Goal: Task Accomplishment & Management: Manage account settings

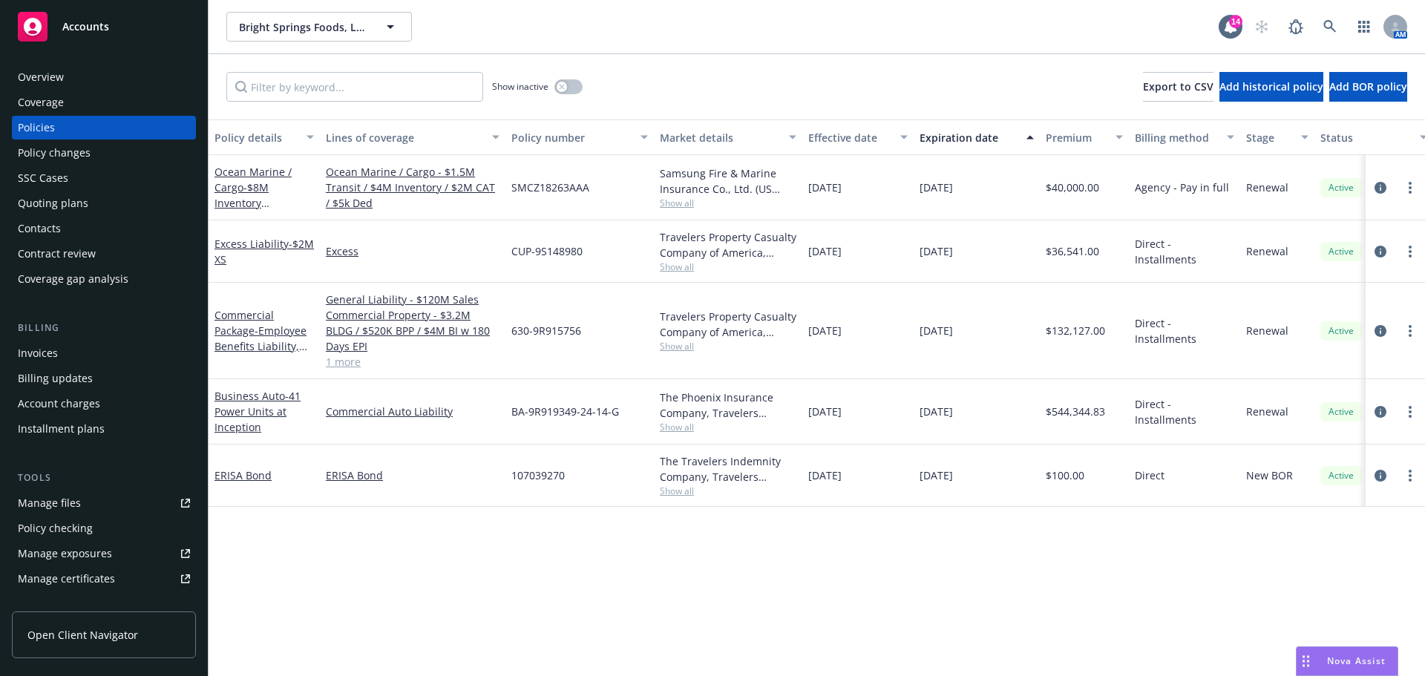
click at [67, 215] on div "Quoting plans" at bounding box center [53, 203] width 71 height 24
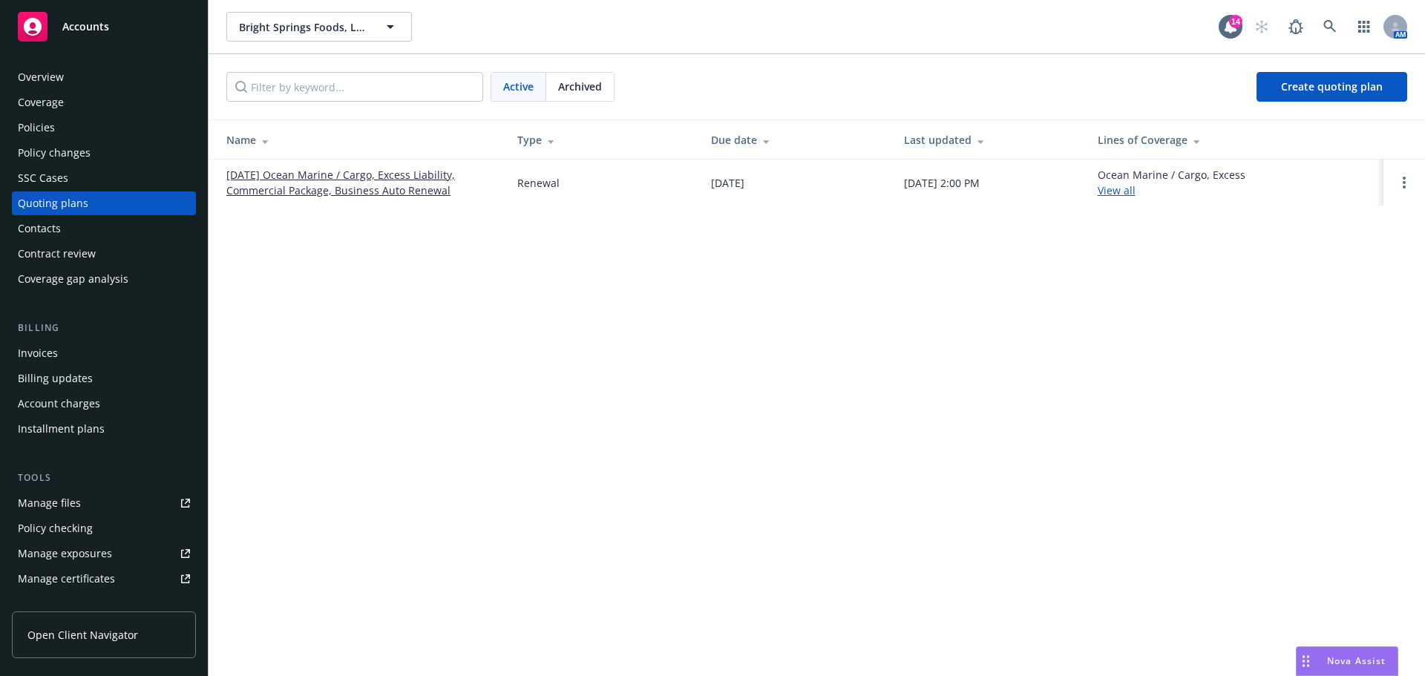
click at [361, 198] on link "[DATE] Ocean Marine / Cargo, Excess Liability, Commercial Package, Business Aut…" at bounding box center [359, 182] width 267 height 31
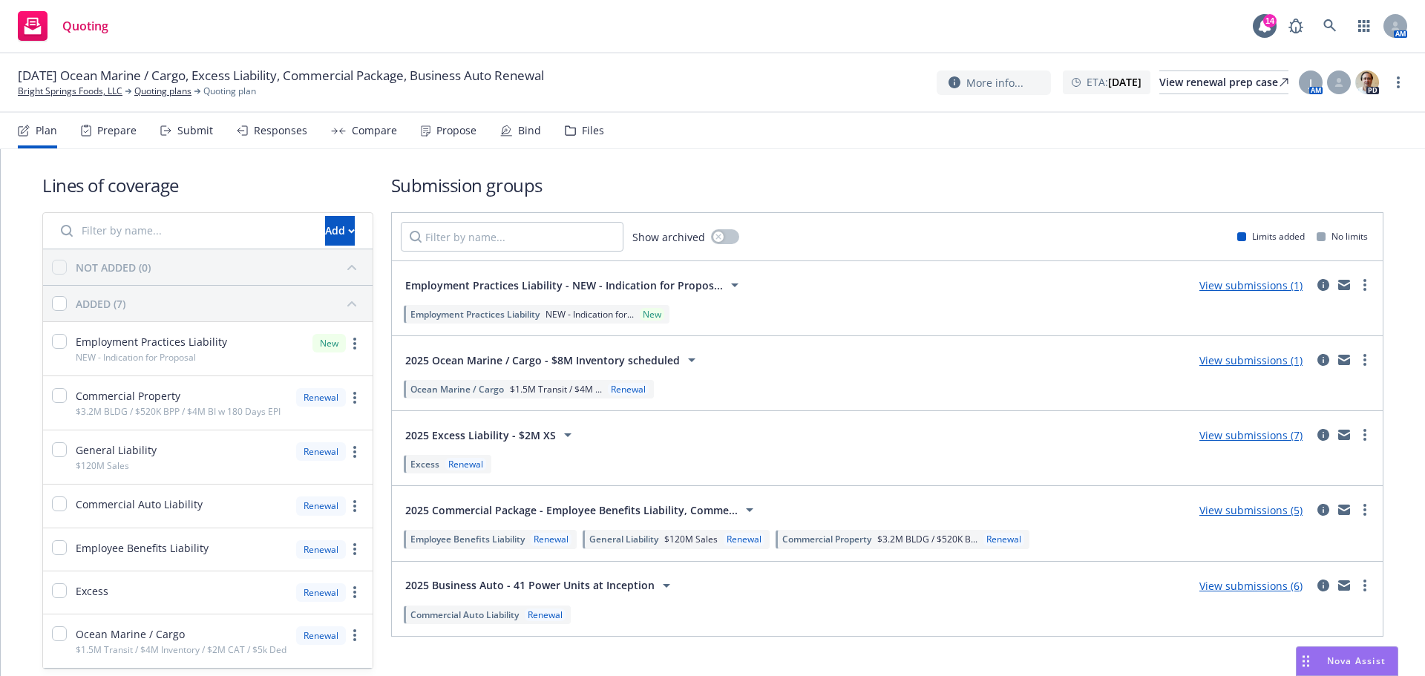
click at [604, 142] on div "Files" at bounding box center [584, 131] width 39 height 36
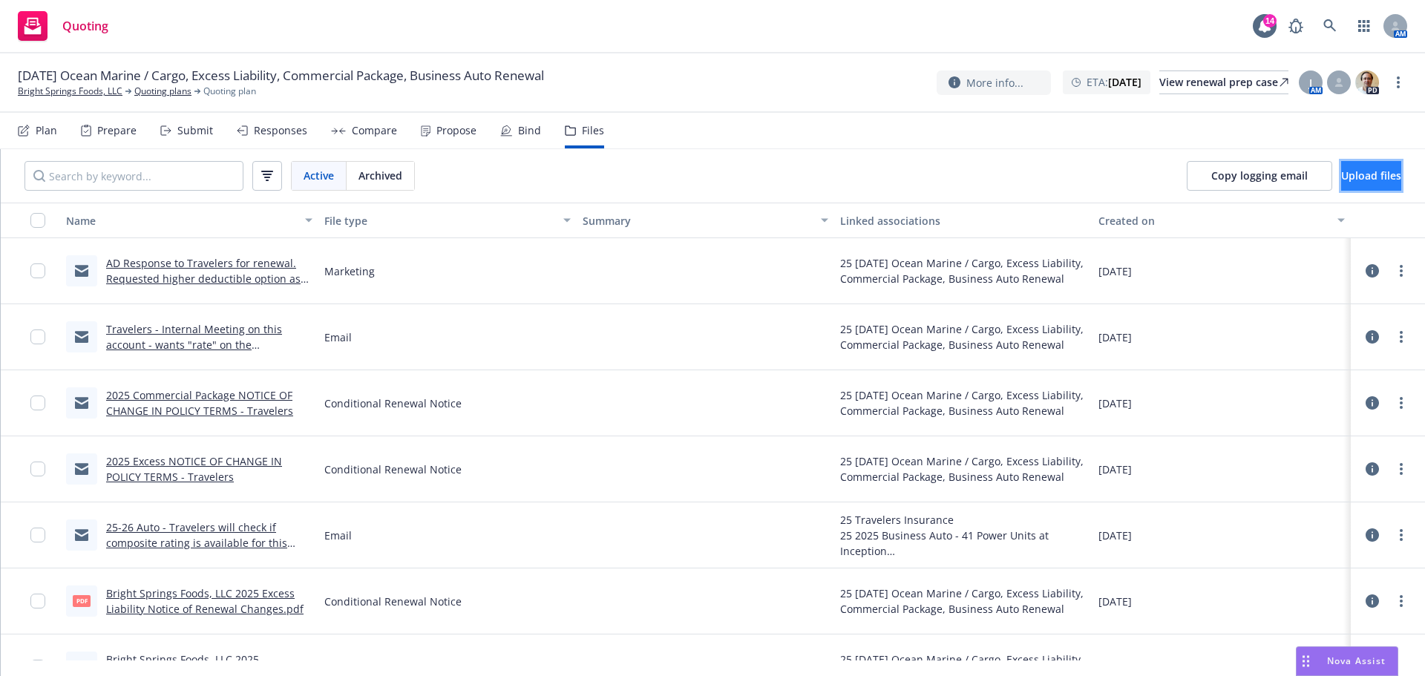
click at [1351, 183] on span "Upload files" at bounding box center [1371, 175] width 60 height 14
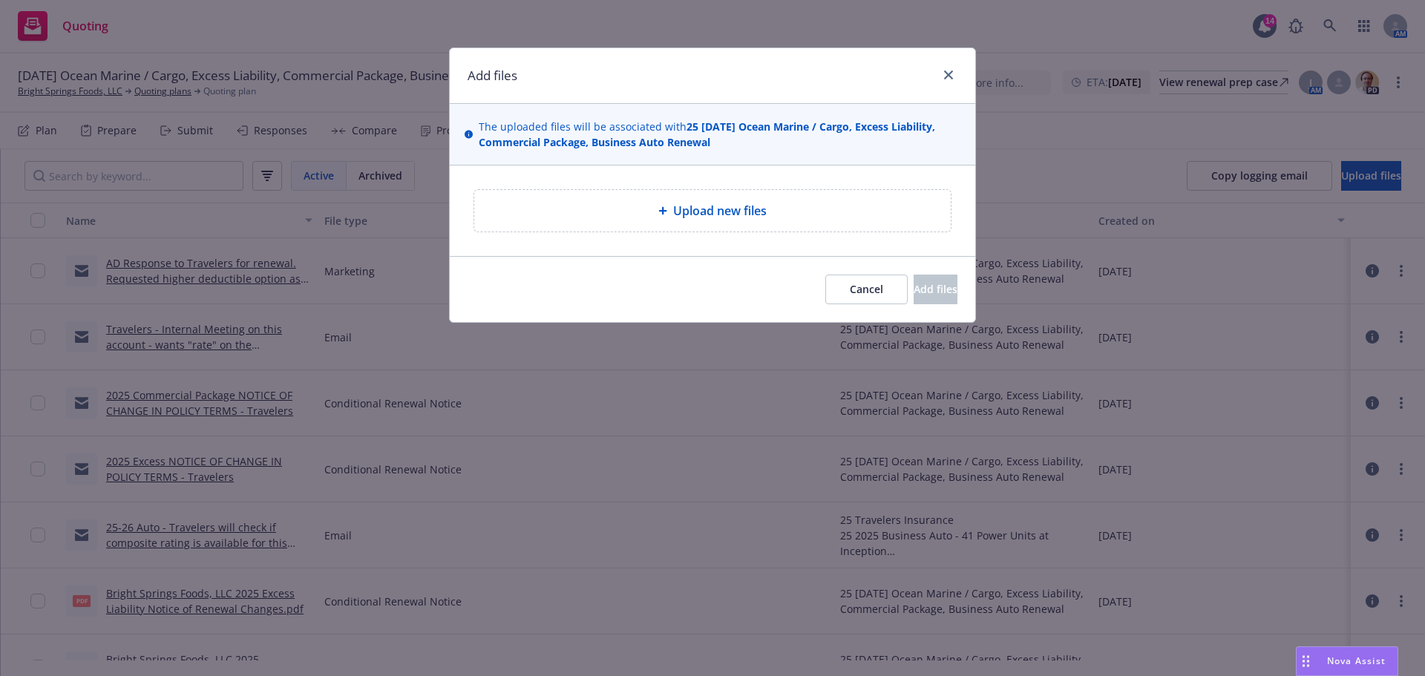
click at [676, 220] on span "Upload new files" at bounding box center [720, 211] width 94 height 18
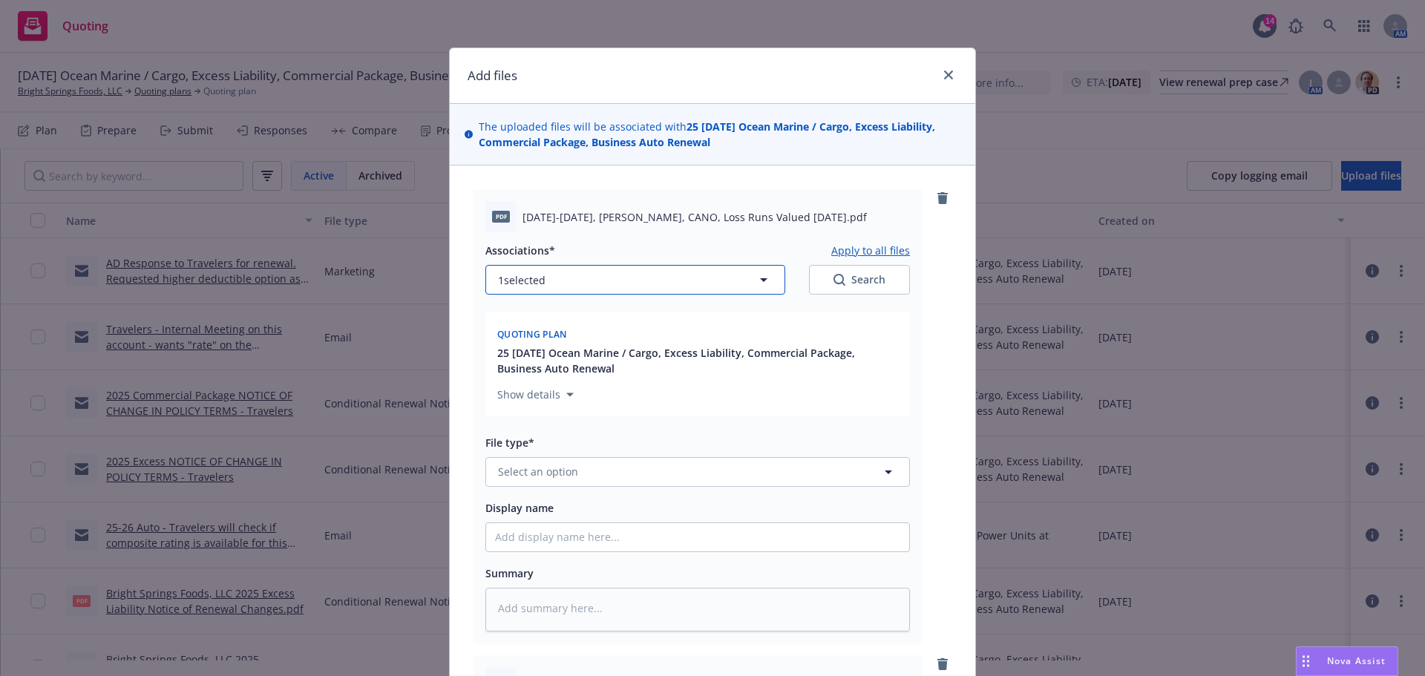
click at [565, 295] on button "1 selected" at bounding box center [635, 280] width 300 height 30
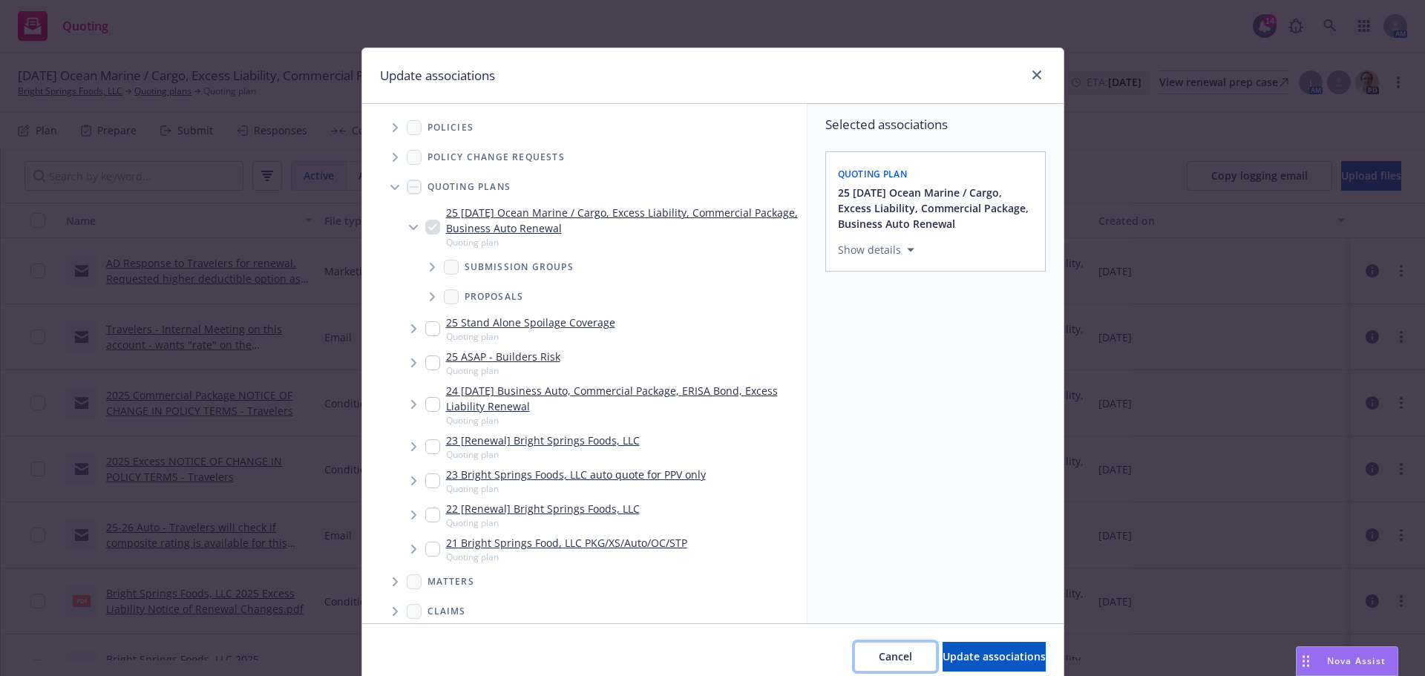
click at [854, 663] on button "Cancel" at bounding box center [895, 657] width 82 height 30
type textarea "x"
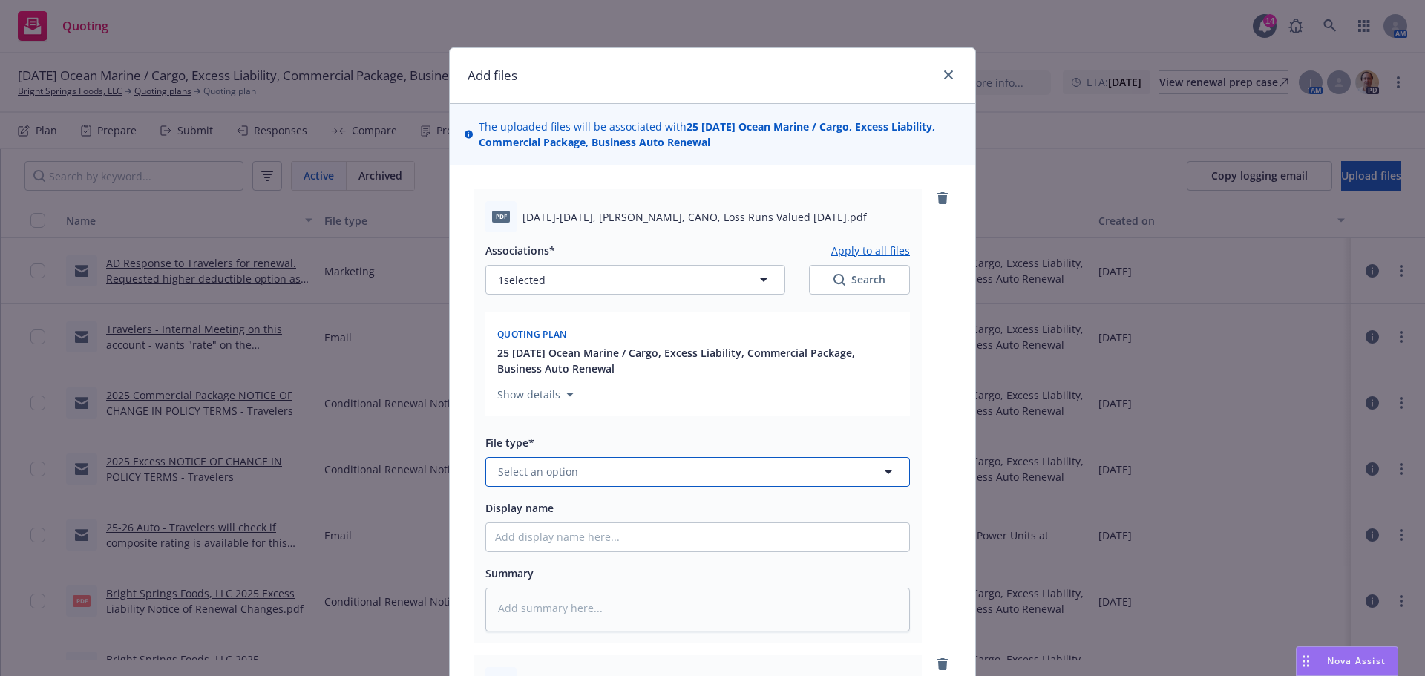
click at [574, 479] on span "Select an option" at bounding box center [538, 472] width 80 height 16
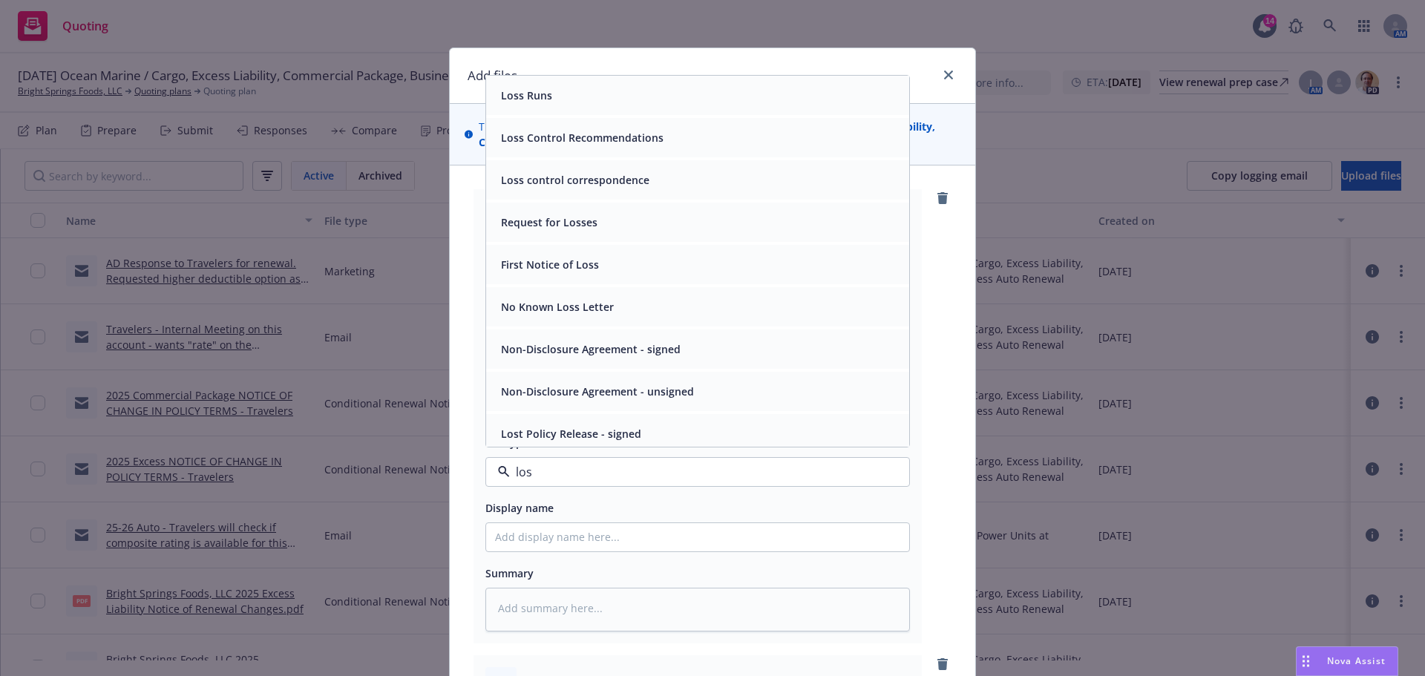
type input "loss"
click at [530, 103] on span "Loss Runs" at bounding box center [526, 96] width 51 height 16
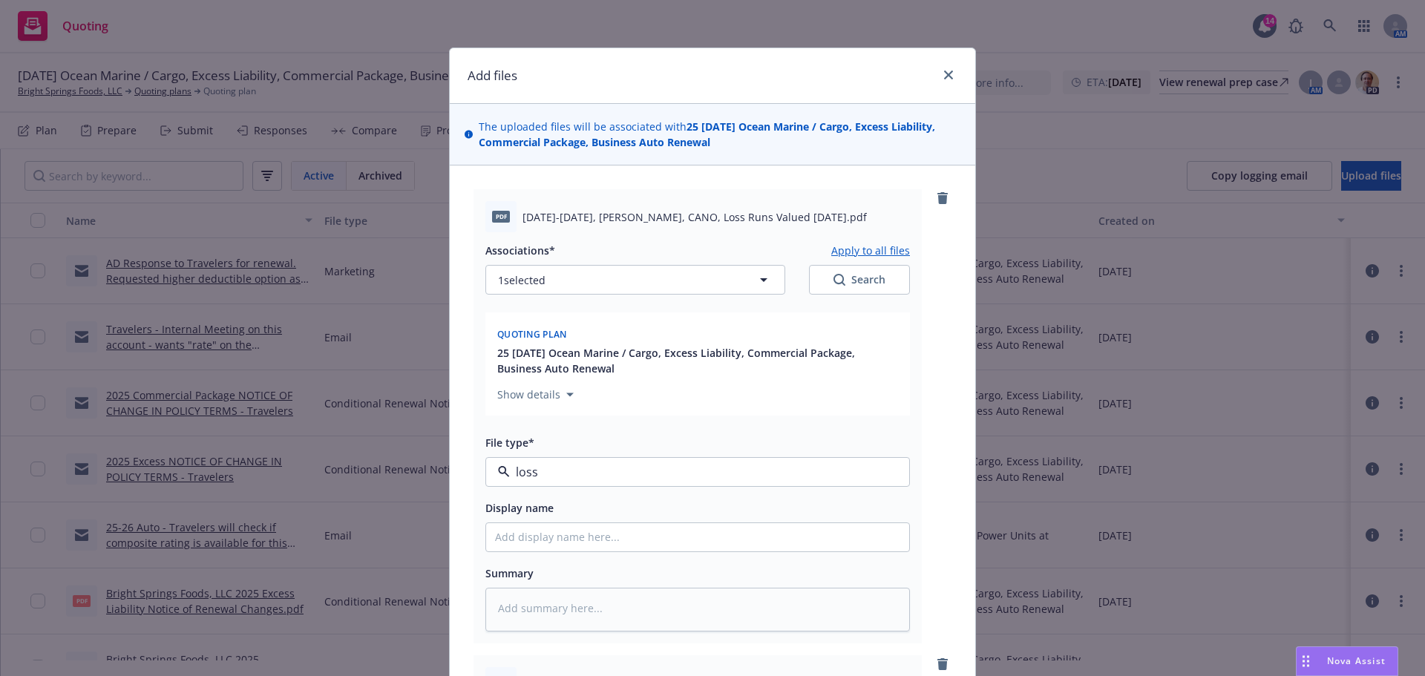
type textarea "x"
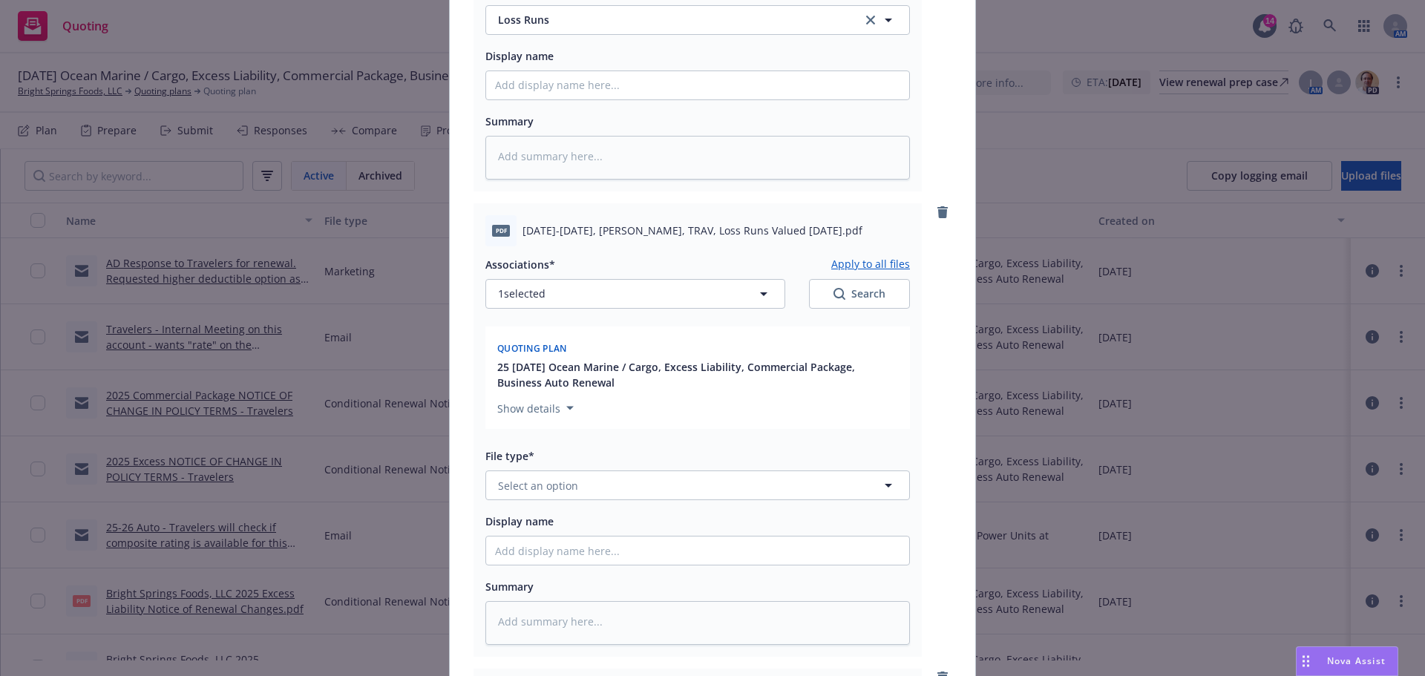
scroll to position [495, 0]
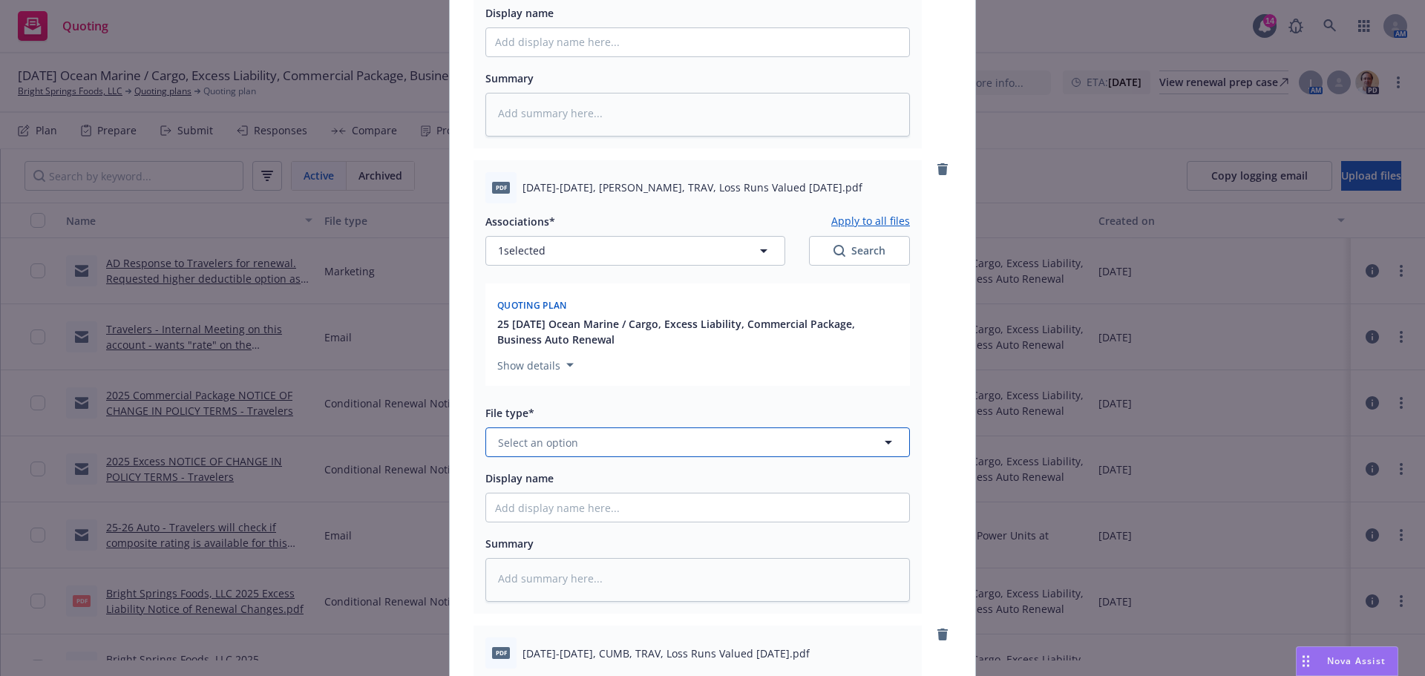
click at [551, 450] on span "Select an option" at bounding box center [538, 443] width 80 height 16
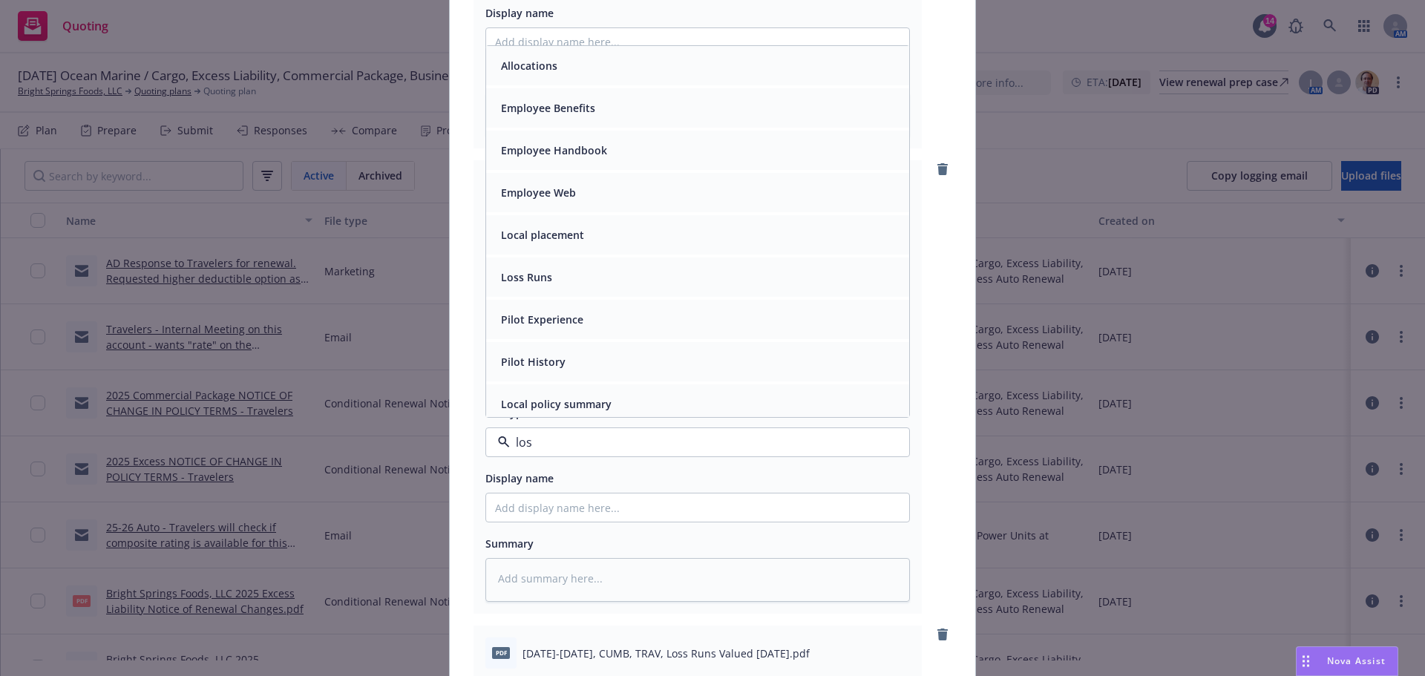
type input "loss"
click at [571, 76] on div "Loss Runs" at bounding box center [697, 66] width 405 height 22
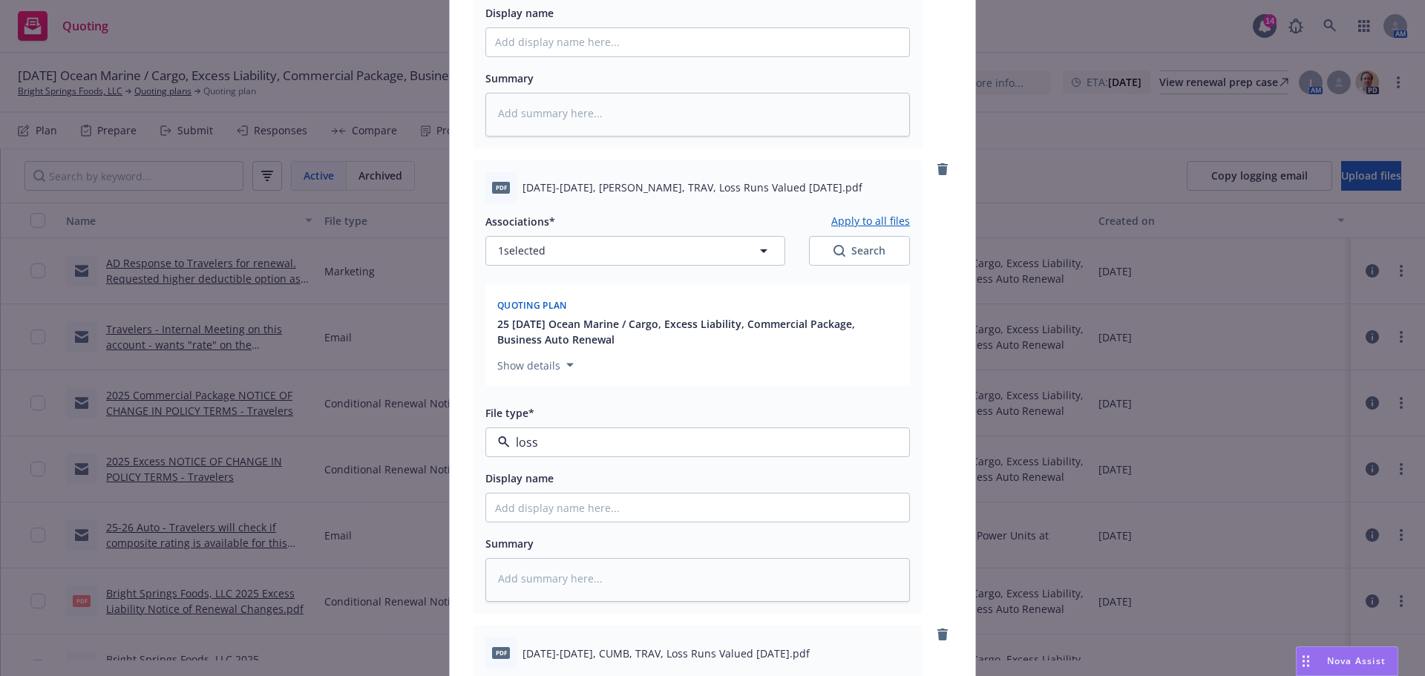
type textarea "x"
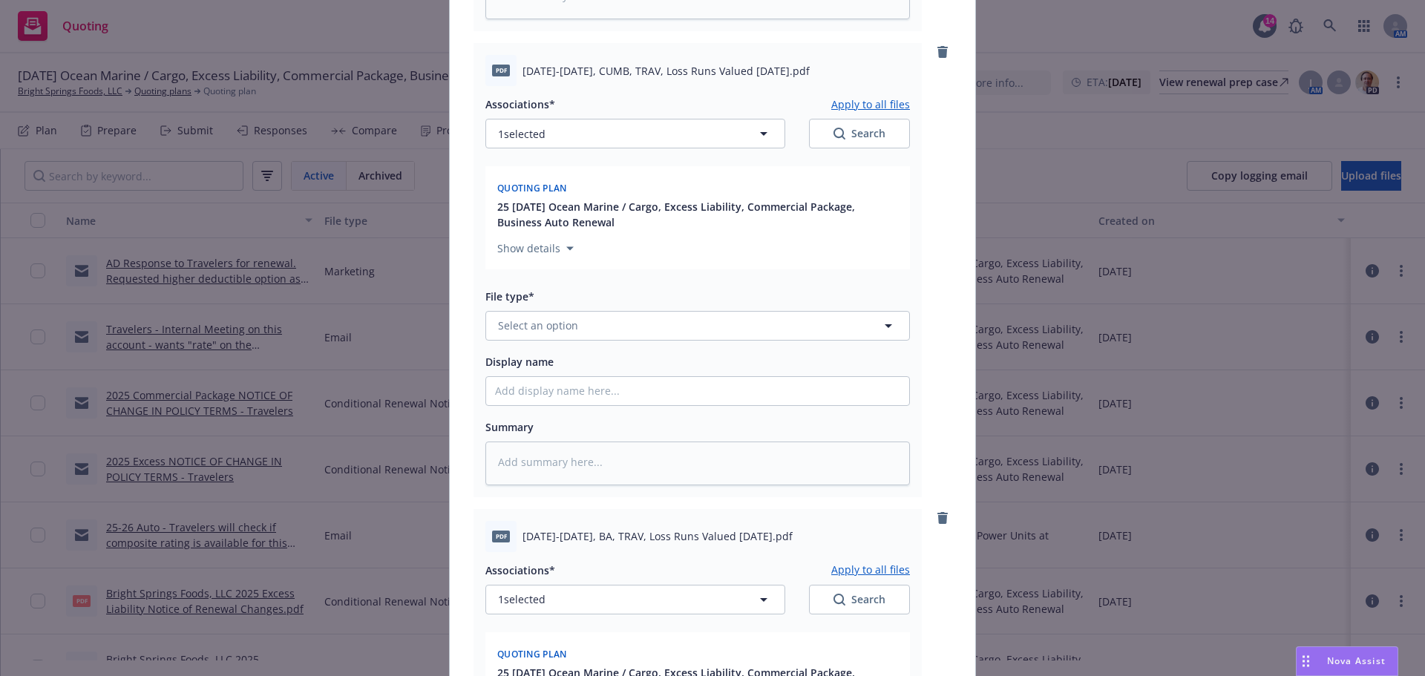
scroll to position [1113, 0]
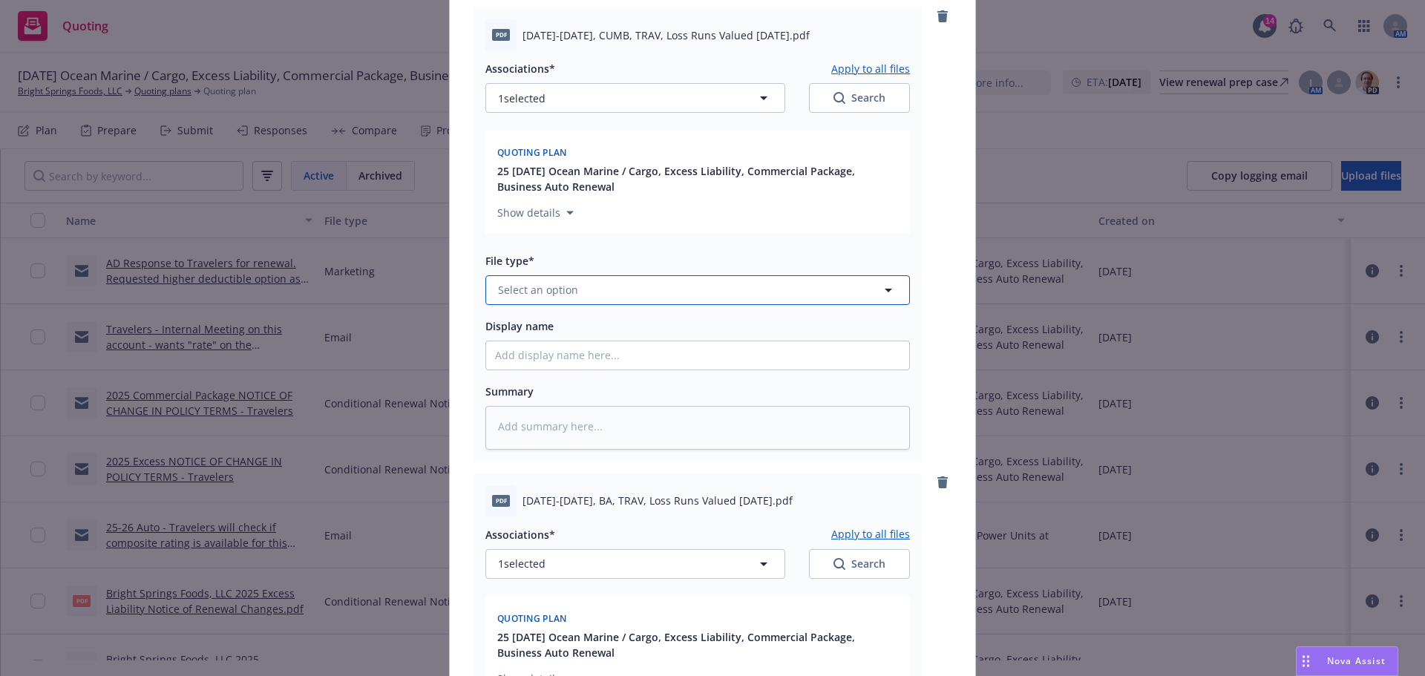
click at [555, 298] on span "Select an option" at bounding box center [538, 290] width 80 height 16
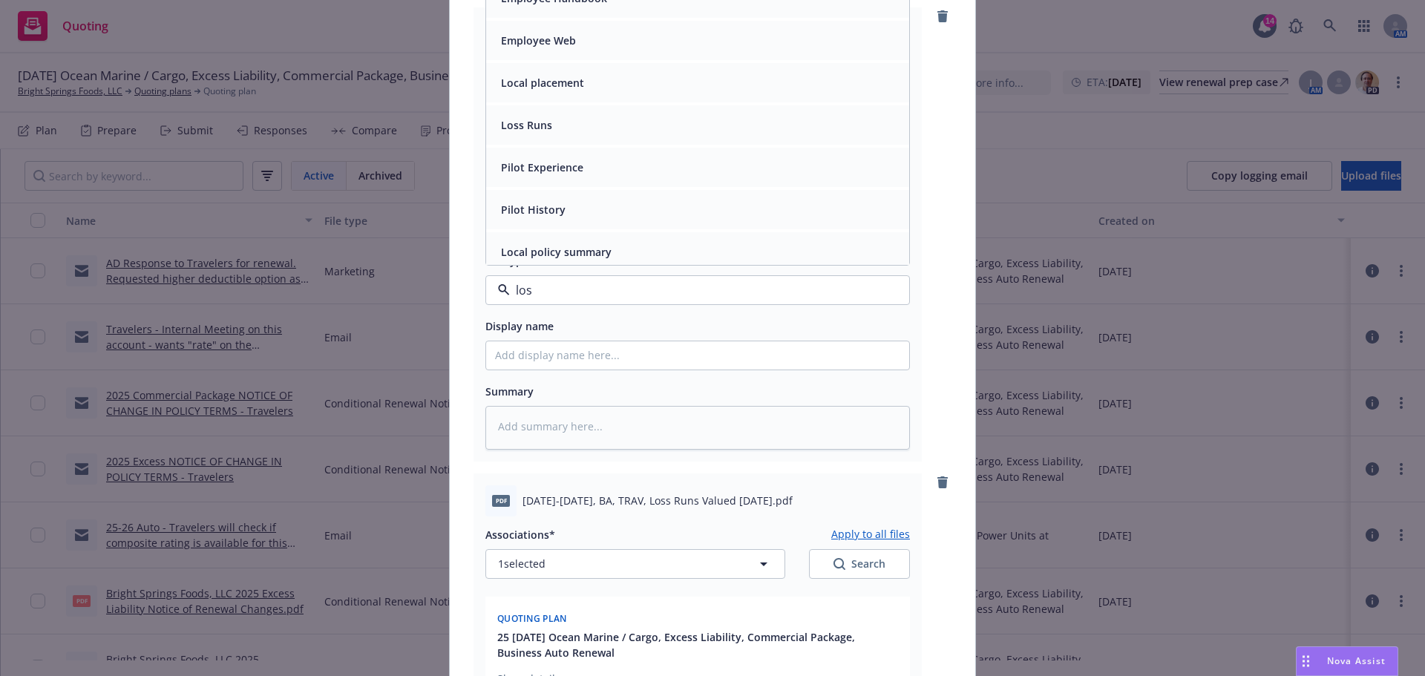
type input "loss"
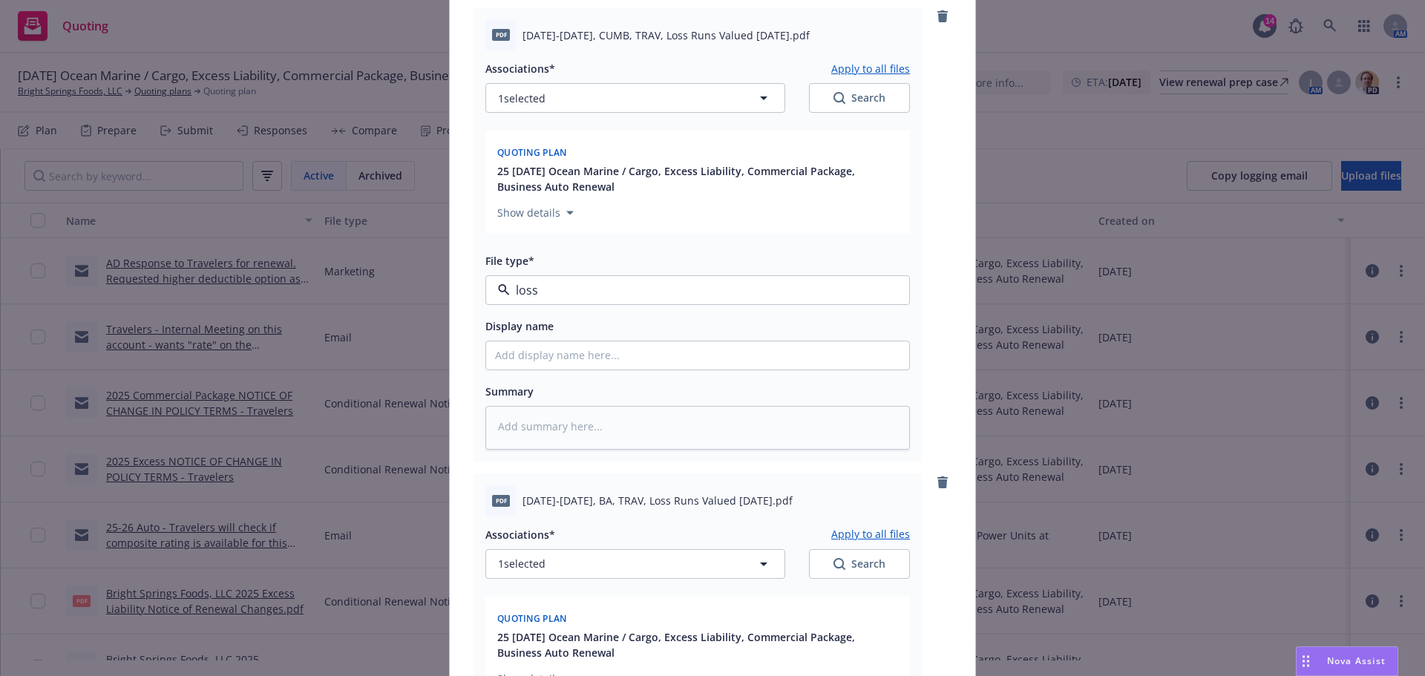
type textarea "x"
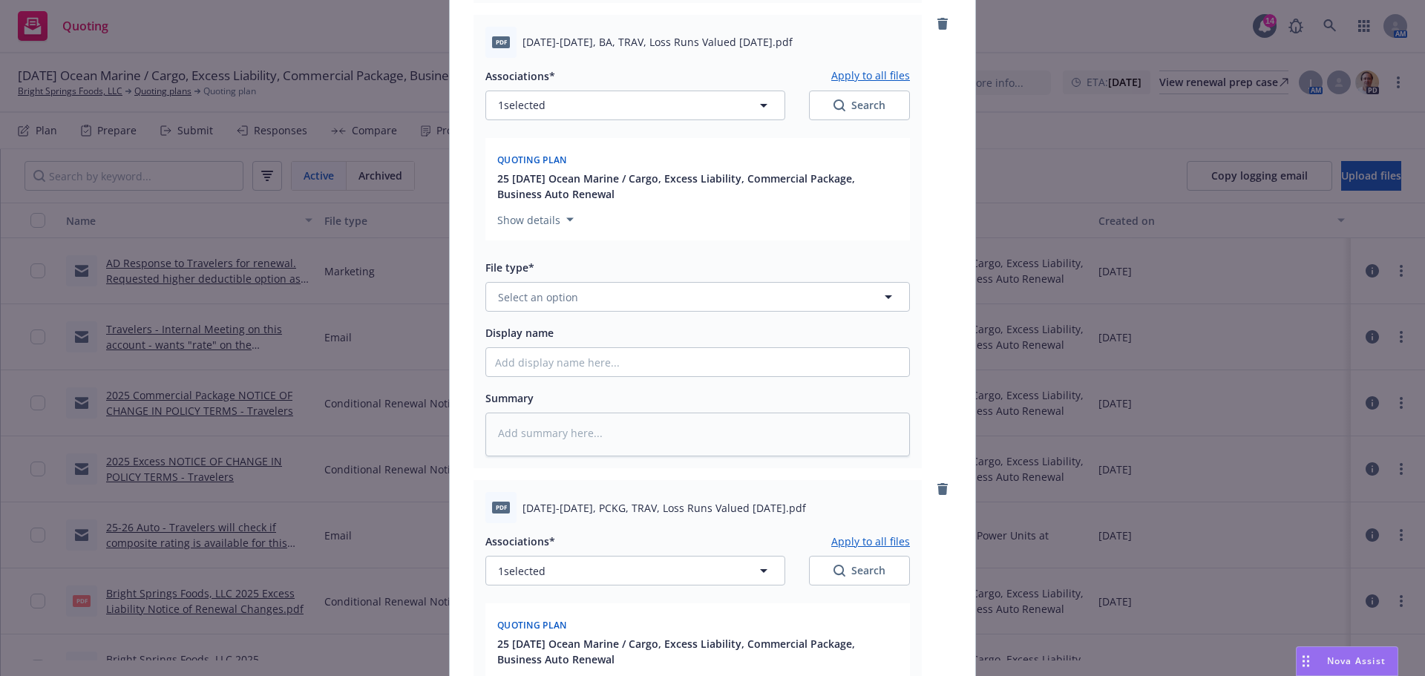
scroll to position [1608, 0]
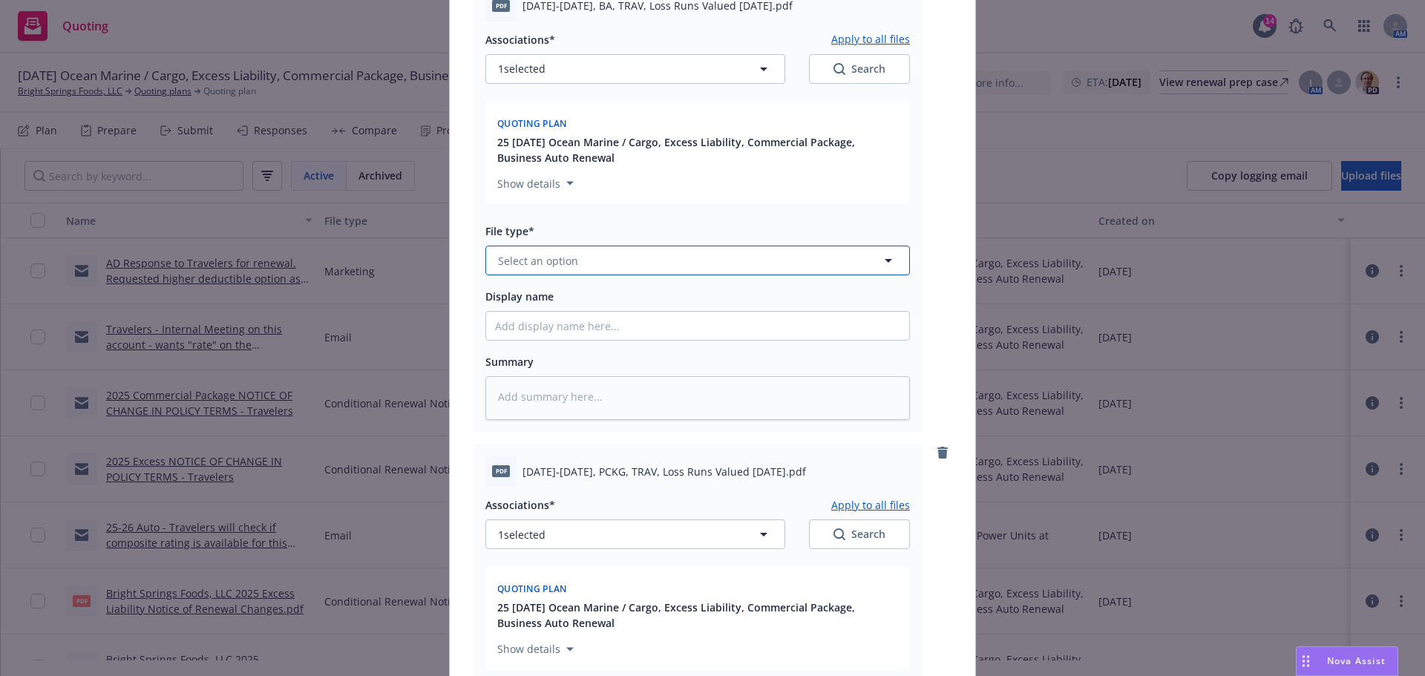
click at [522, 275] on button "Select an option" at bounding box center [697, 261] width 424 height 30
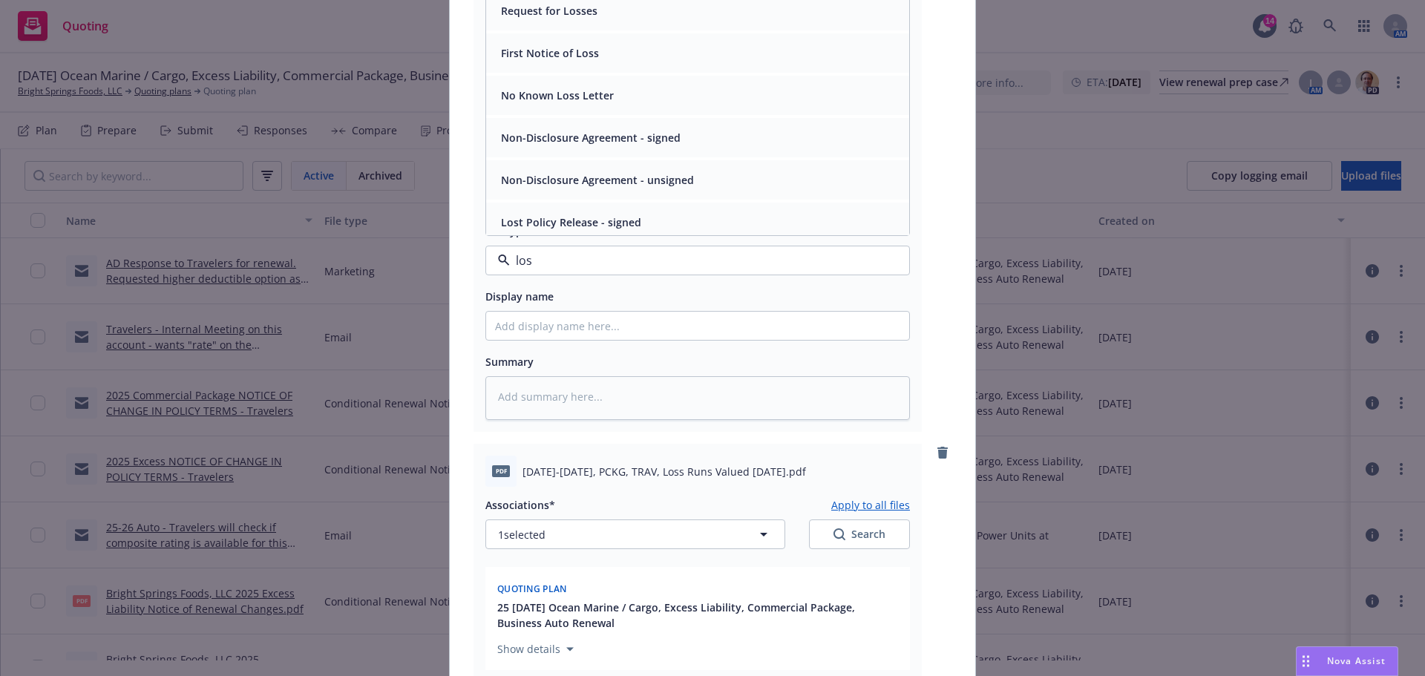
type input "loss"
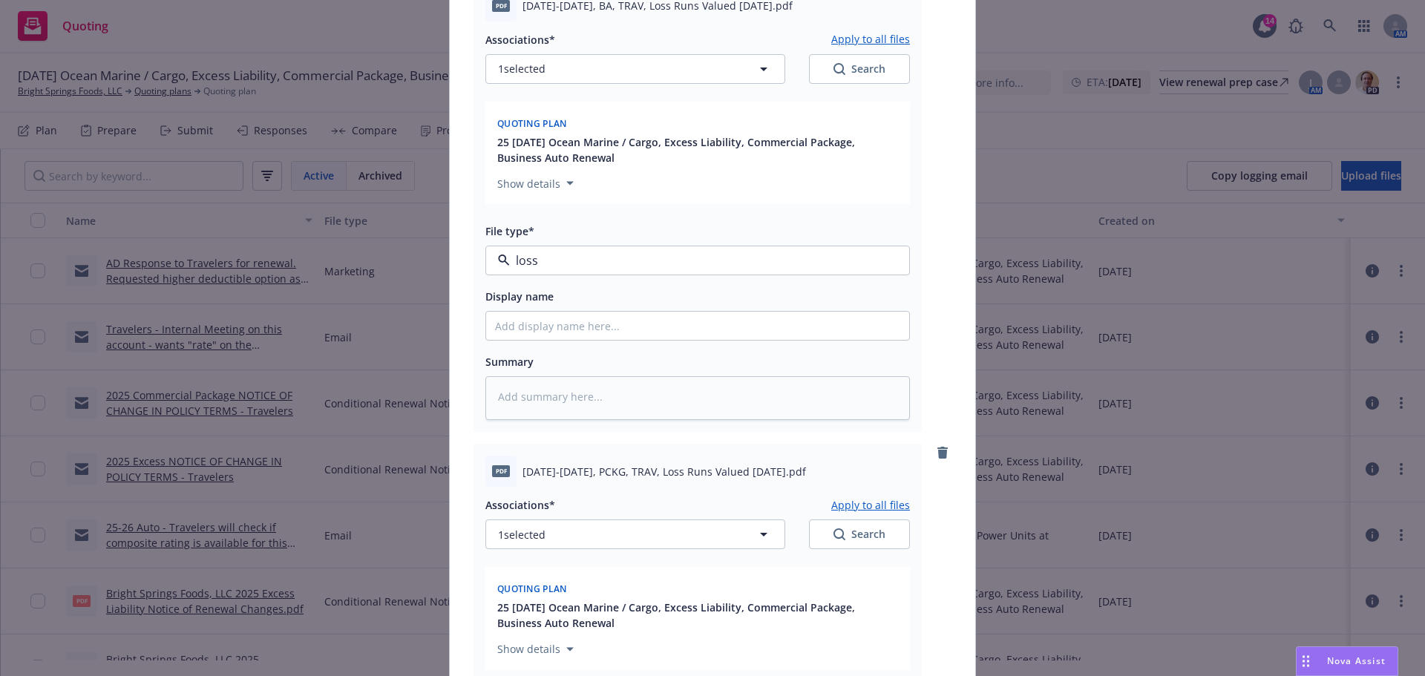
type textarea "x"
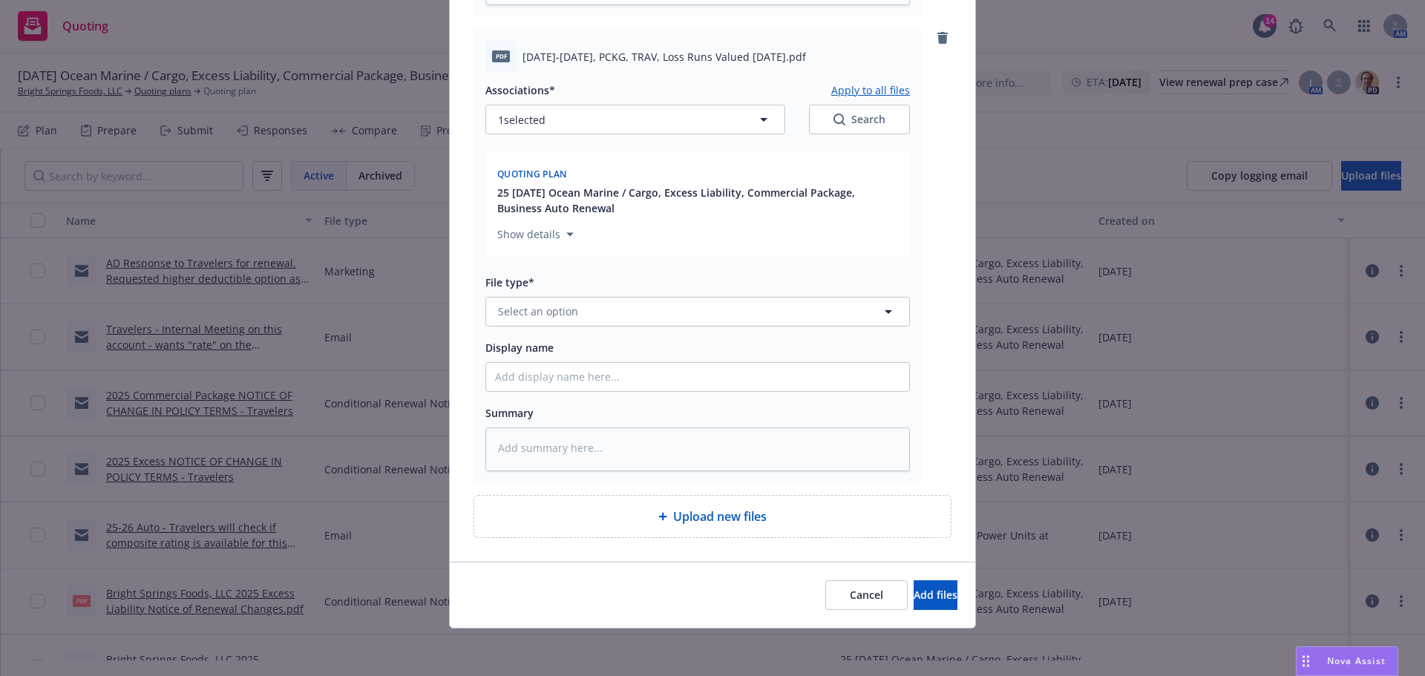
scroll to position [2102, 0]
click at [532, 319] on span "Select an option" at bounding box center [538, 312] width 80 height 16
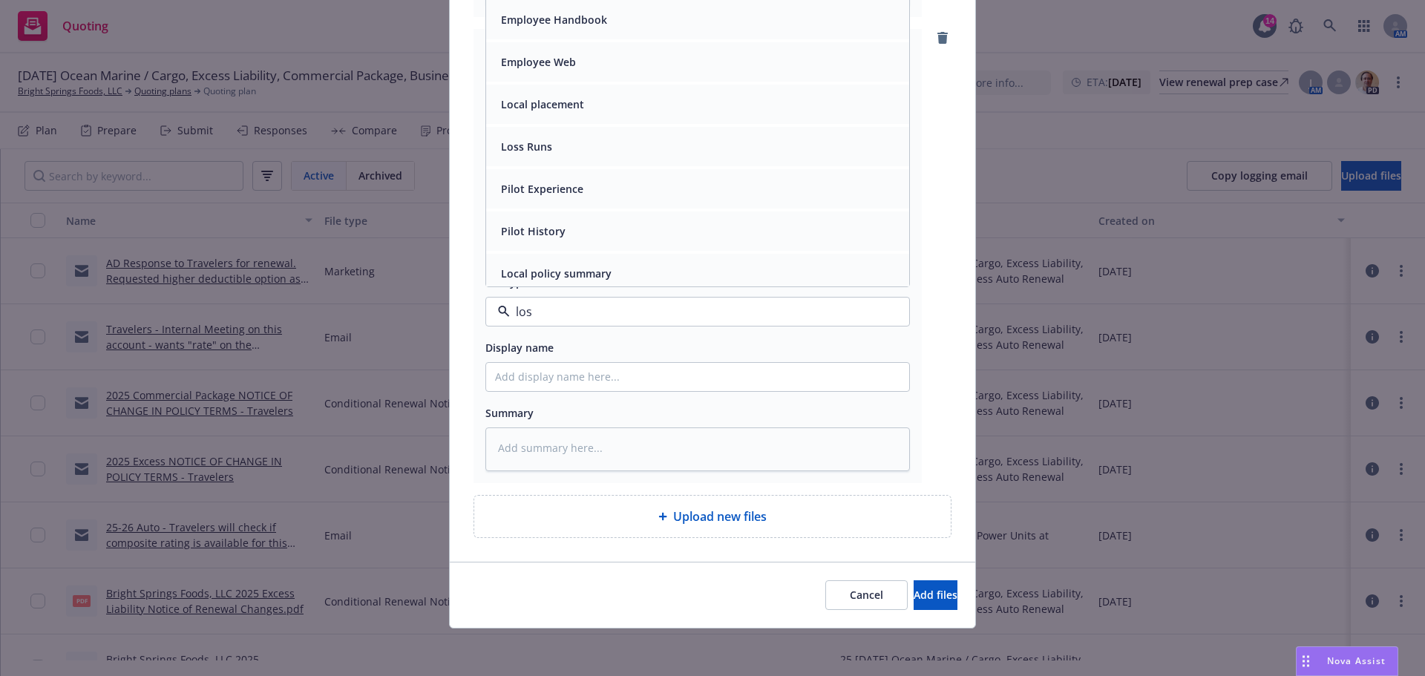
type input "loss"
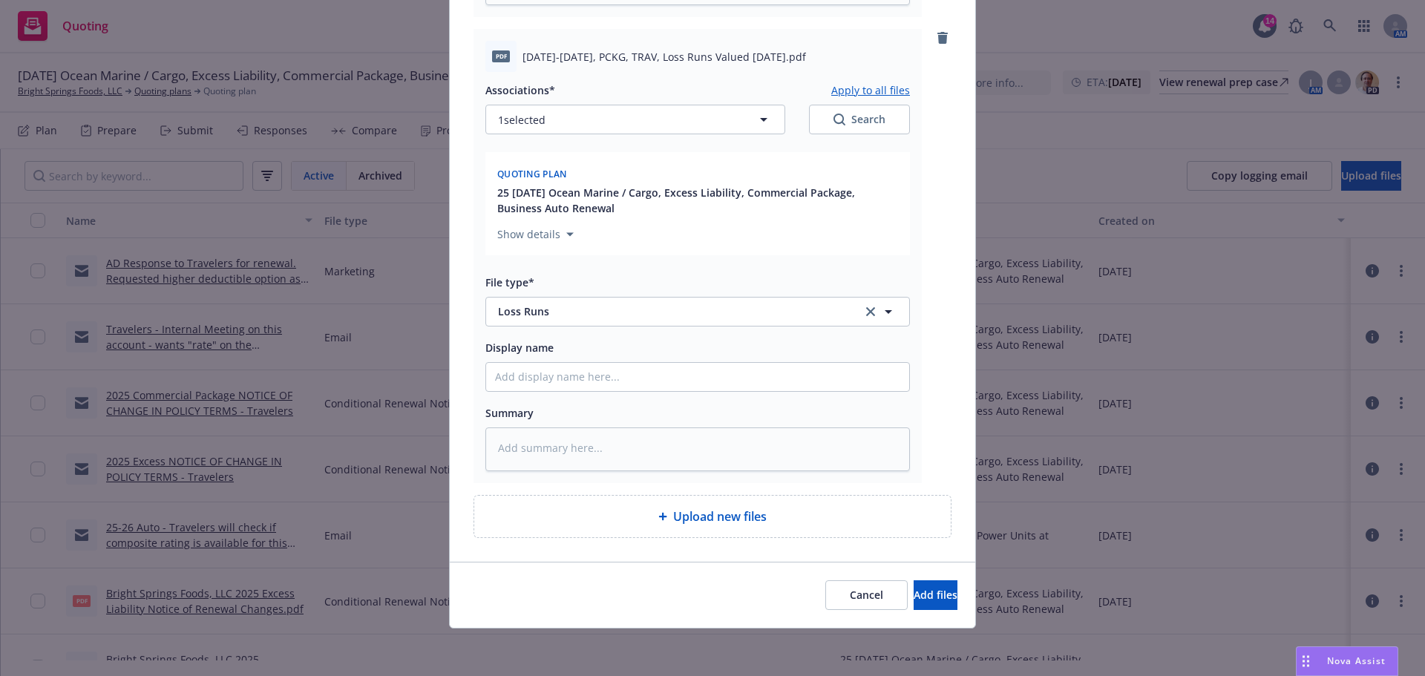
scroll to position [2273, 0]
click at [914, 588] on span "Add files" at bounding box center [936, 595] width 44 height 14
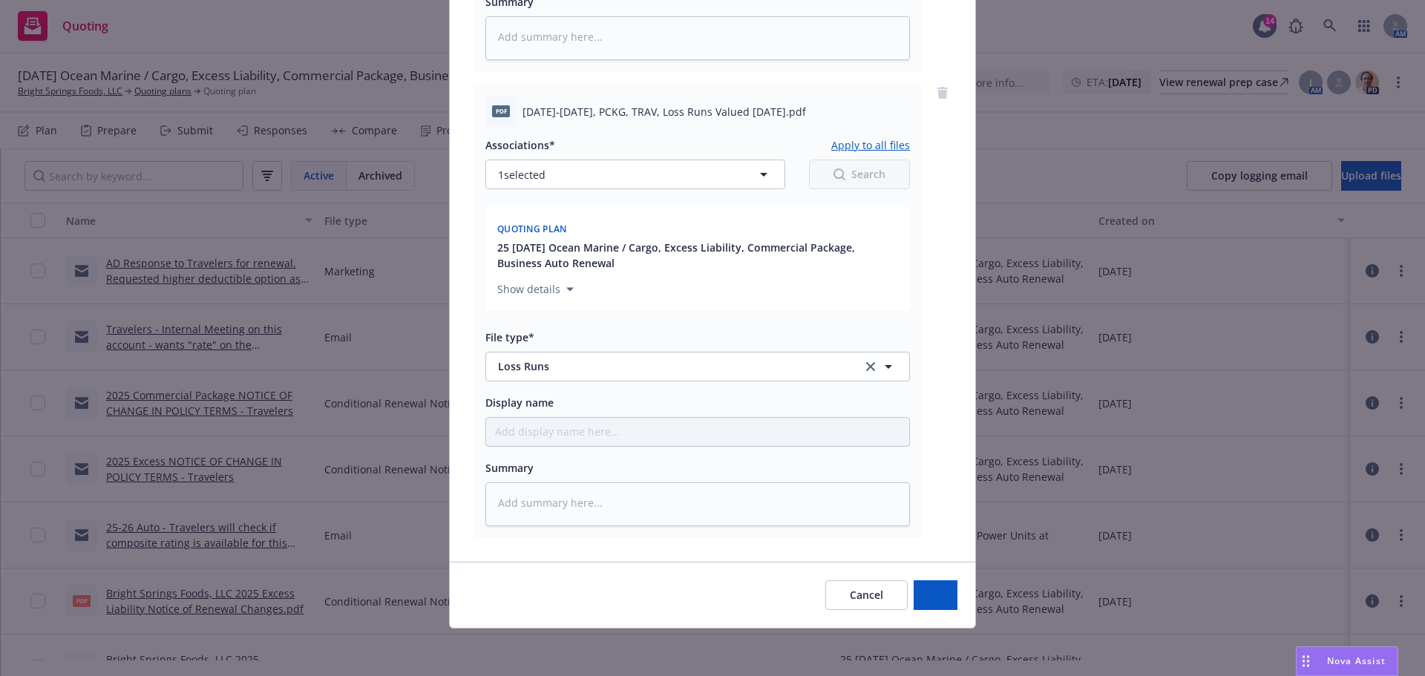
scroll to position [2212, 0]
type textarea "x"
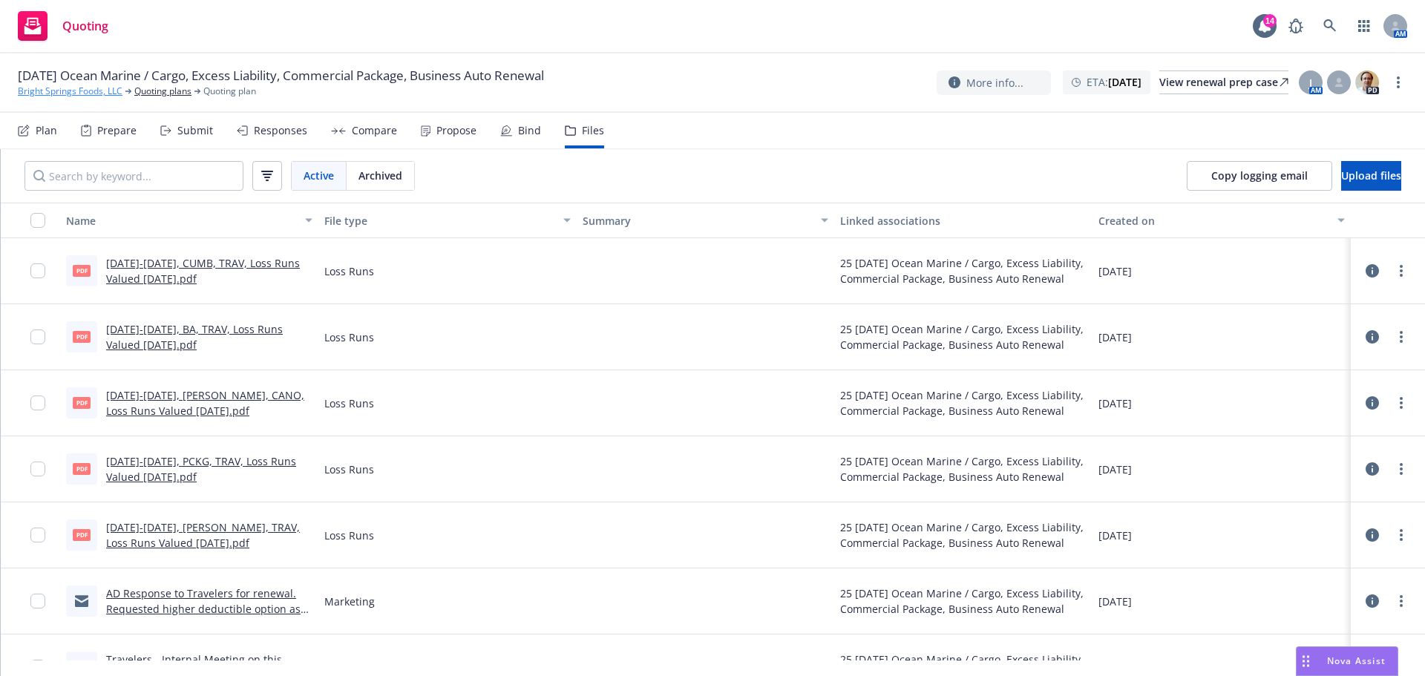
click at [41, 95] on link "Bright Springs Foods, LLC" at bounding box center [70, 91] width 105 height 13
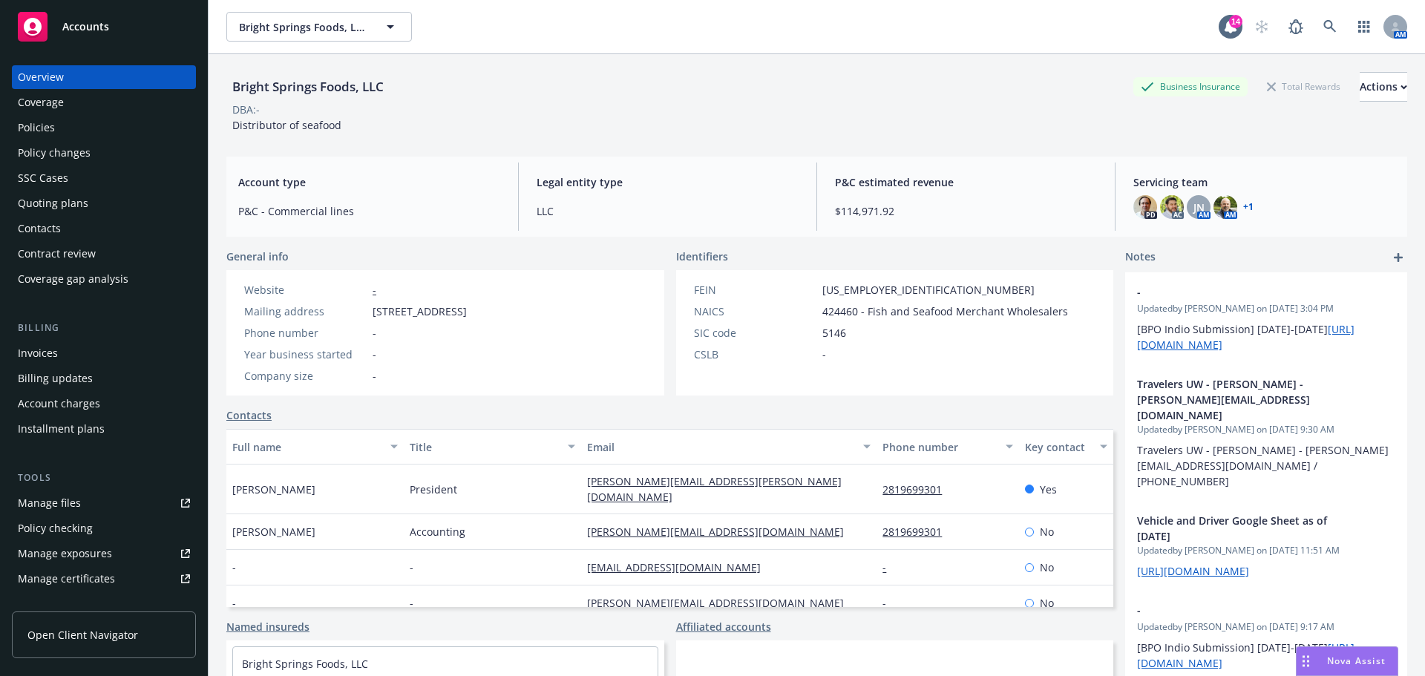
click at [107, 215] on div "Quoting plans" at bounding box center [104, 203] width 172 height 24
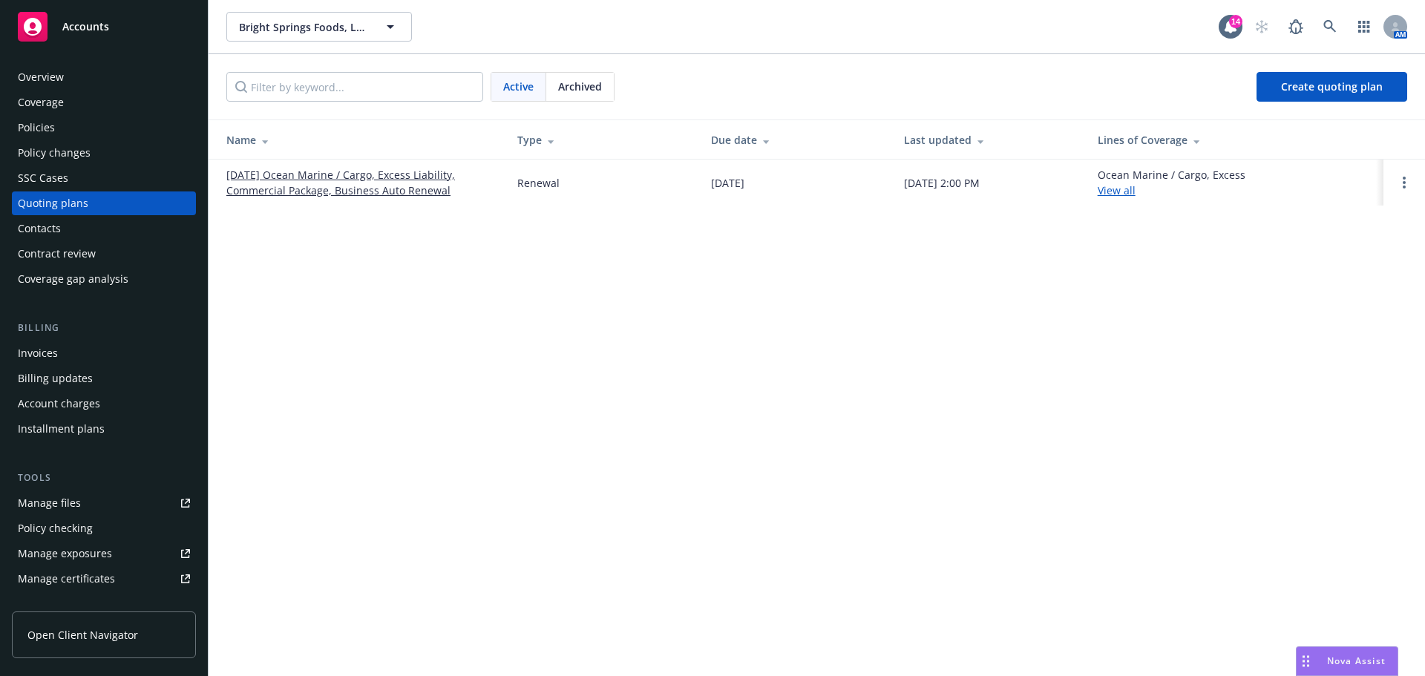
click at [390, 186] on link "[DATE] Ocean Marine / Cargo, Excess Liability, Commercial Package, Business Aut…" at bounding box center [359, 182] width 267 height 31
